Goal: Information Seeking & Learning: Understand process/instructions

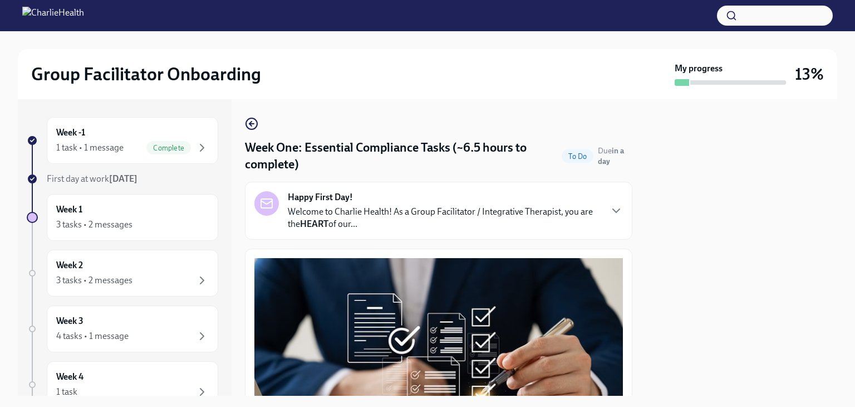
scroll to position [2633, 0]
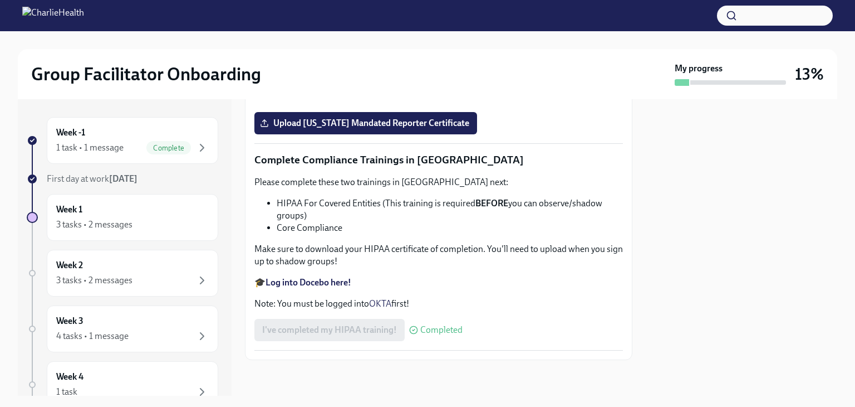
click at [450, 134] on label "Upload [US_STATE] Mandated Reporter Certificate" at bounding box center [365, 123] width 223 height 22
click at [0, 0] on input "Upload [US_STATE] Mandated Reporter Certificate" at bounding box center [0, 0] width 0 height 0
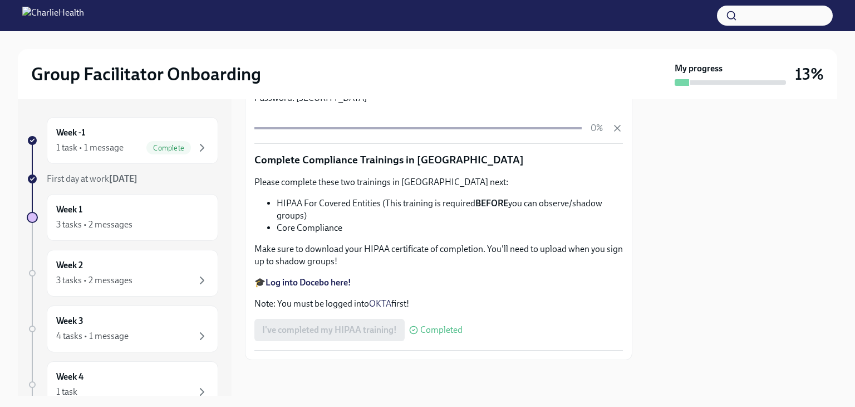
scroll to position [2623, 0]
click at [585, 320] on div "I've completed my HIPAA training! Completed" at bounding box center [438, 330] width 369 height 22
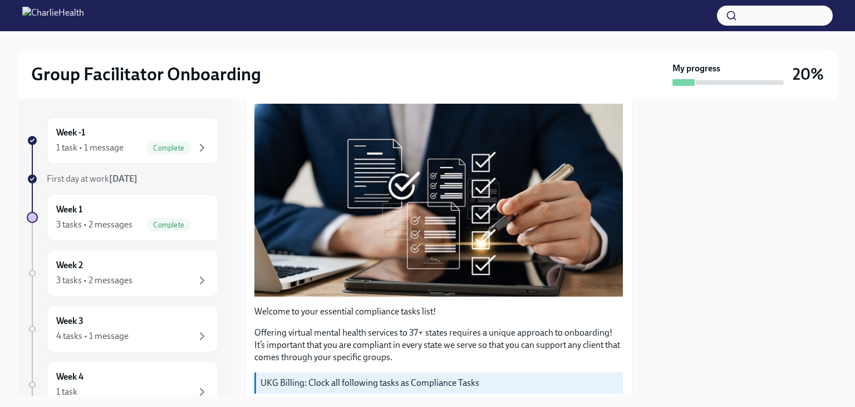
scroll to position [0, 0]
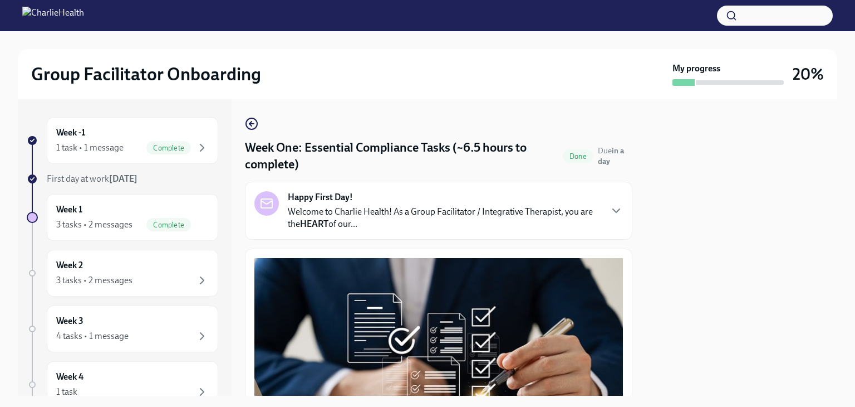
click at [113, 234] on div "Week 1 3 tasks • 2 messages Complete" at bounding box center [133, 217] width 172 height 47
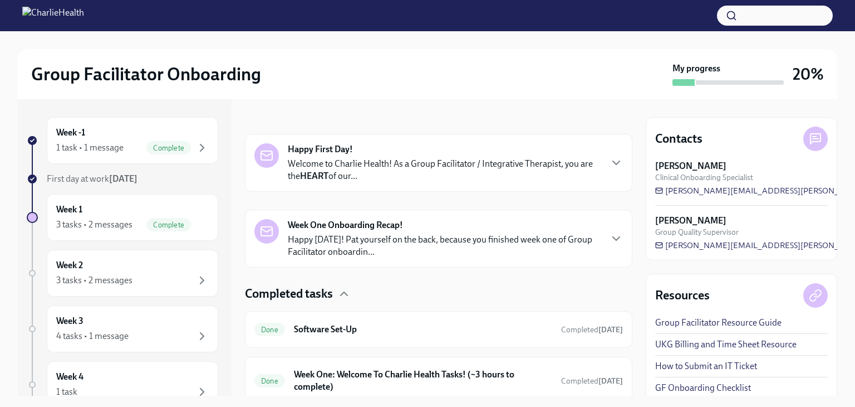
scroll to position [238, 0]
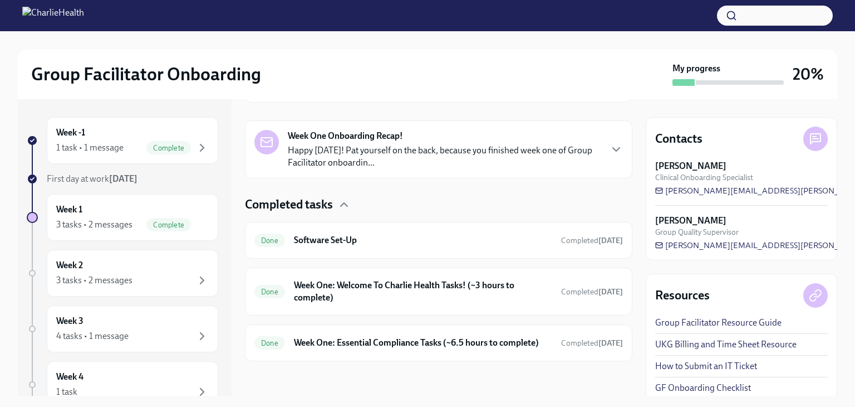
click at [195, 282] on icon "button" at bounding box center [201, 279] width 13 height 13
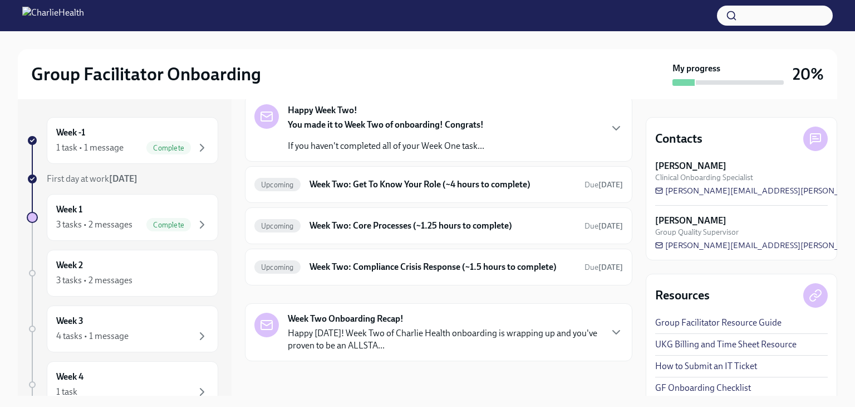
click at [610, 132] on icon "button" at bounding box center [616, 127] width 13 height 13
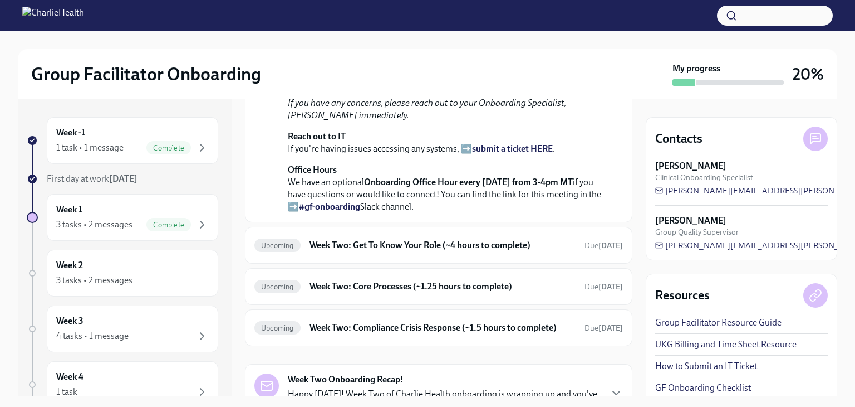
scroll to position [200, 0]
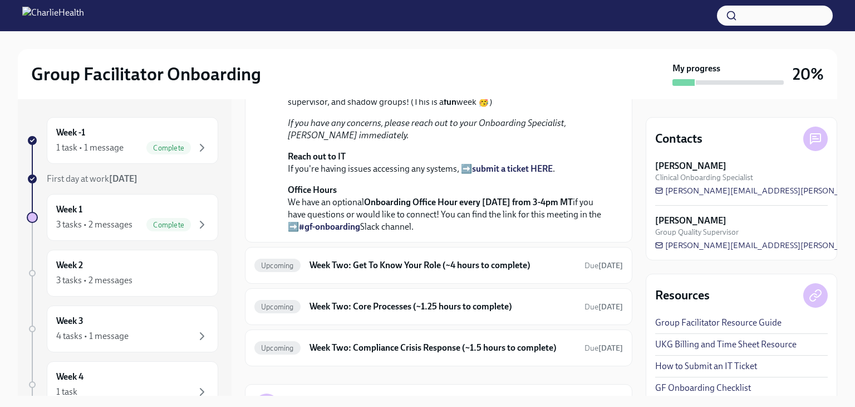
click at [600, 233] on div "[DATE] You made it to Week Two of onboarding! Congrats! If you haven't complete…" at bounding box center [438, 110] width 369 height 244
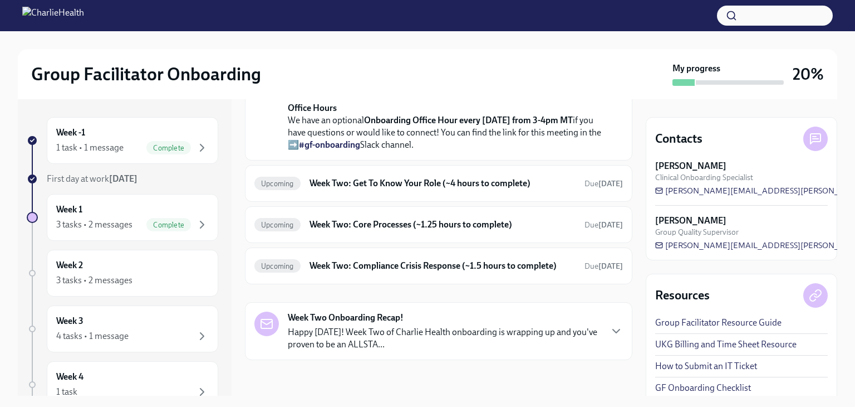
scroll to position [347, 0]
click at [553, 189] on h6 "Week Two: Get To Know Your Role (~4 hours to complete)" at bounding box center [443, 183] width 266 height 12
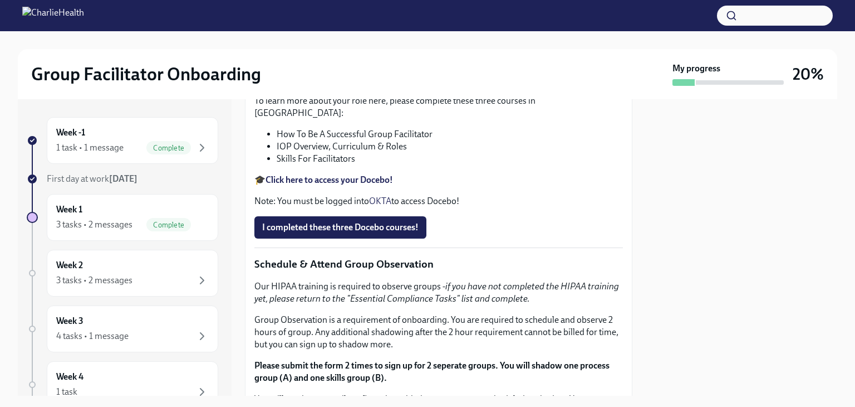
scroll to position [410, 0]
click at [570, 207] on div "To learn more about your role here, please complete these three courses in [GEO…" at bounding box center [438, 150] width 369 height 112
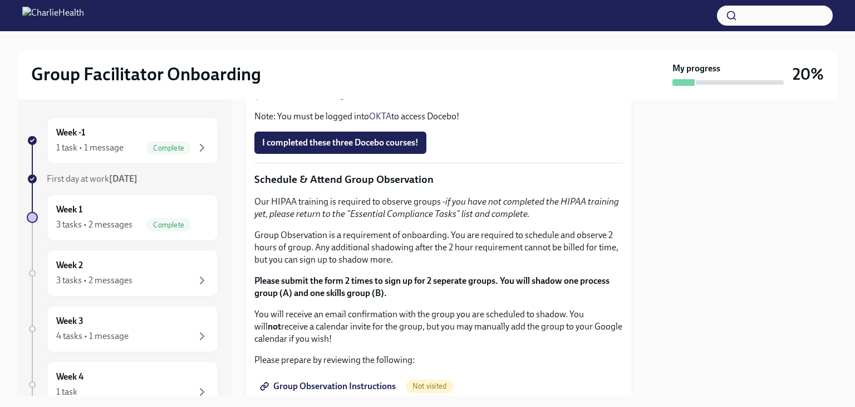
scroll to position [501, 0]
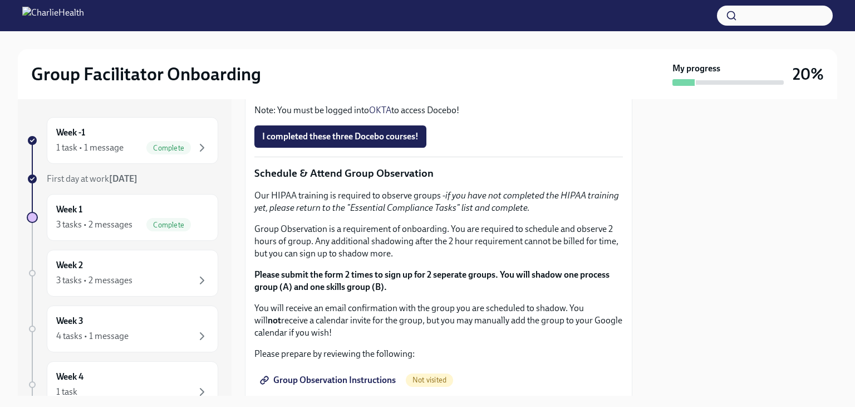
click at [525, 50] on li "How To Be A Successful Group Facilitator" at bounding box center [450, 43] width 346 height 12
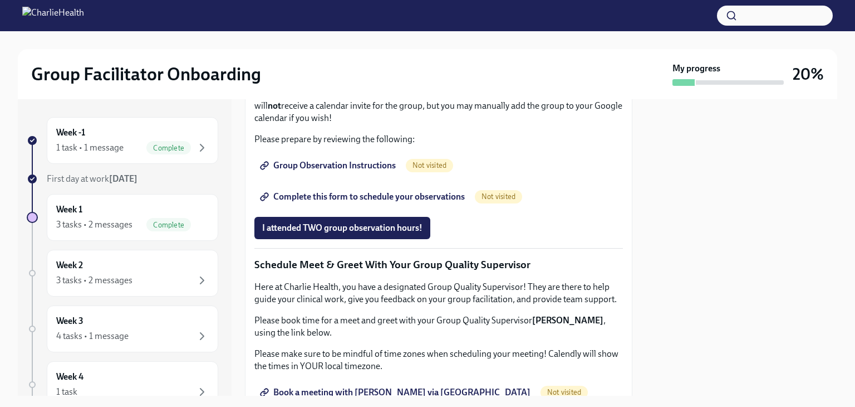
scroll to position [716, 0]
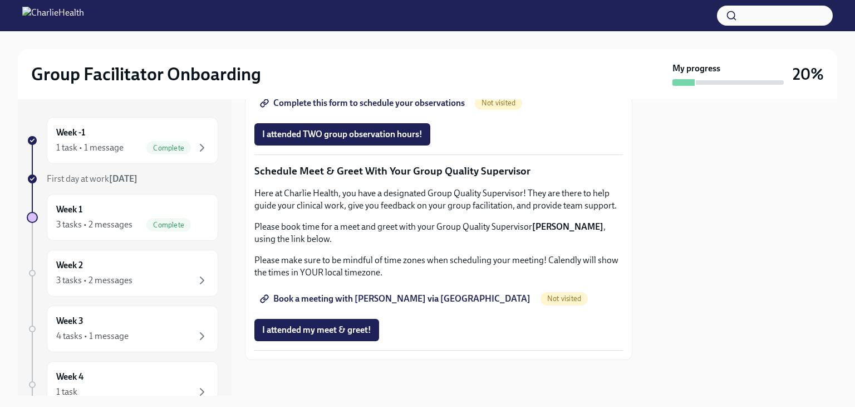
scroll to position [924, 0]
click at [402, 301] on span "Book a meeting with [PERSON_NAME] via [GEOGRAPHIC_DATA]" at bounding box center [396, 298] width 268 height 11
click at [715, 154] on div at bounding box center [742, 247] width 192 height 296
